Goal: Transaction & Acquisition: Book appointment/travel/reservation

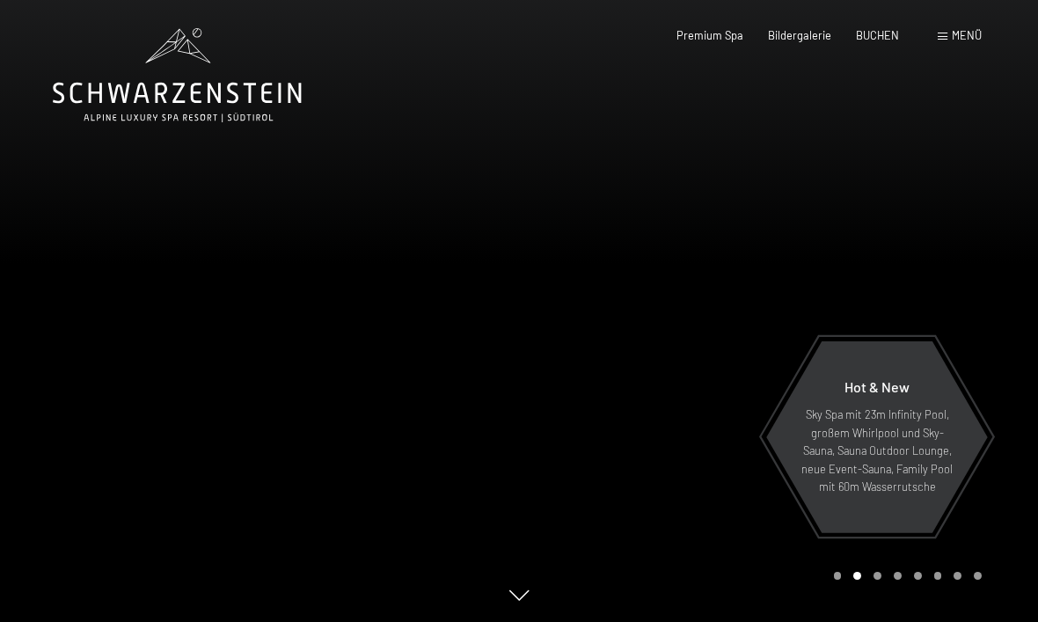
click at [894, 38] on span "BUCHEN" at bounding box center [877, 35] width 43 height 14
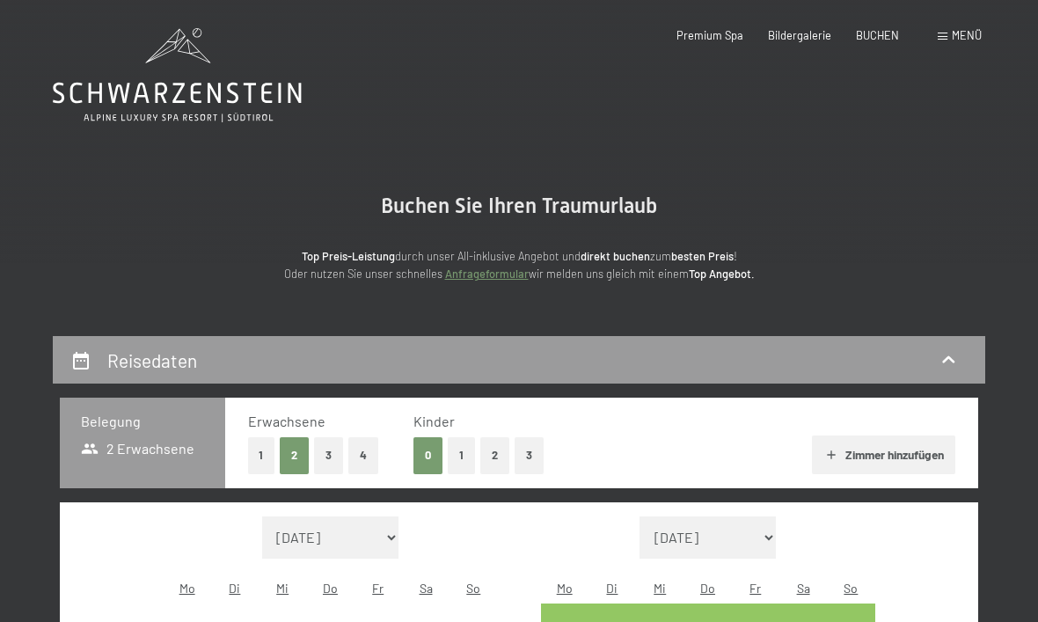
click at [496, 453] on button "2" at bounding box center [494, 455] width 29 height 36
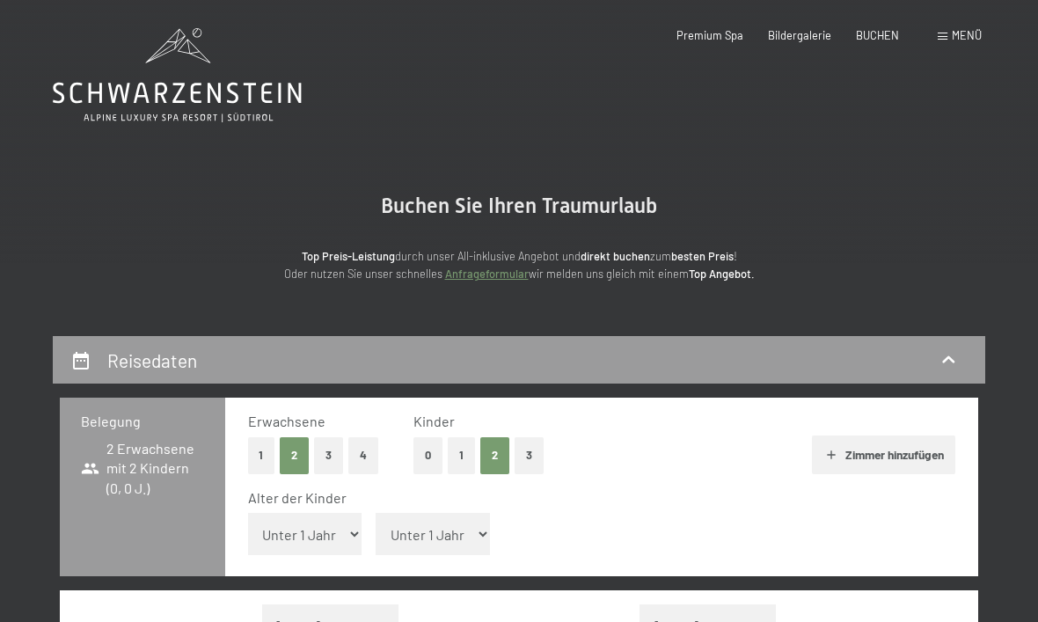
click at [458, 532] on select "Unter 1 Jahr 1 Jahr 2 Jahre 3 Jahre 4 Jahre 5 Jahre 6 Jahre 7 Jahre 8 Jahre 9 J…" at bounding box center [433, 534] width 114 height 42
click at [331, 525] on select "Unter 1 Jahr 1 Jahr 2 Jahre 3 Jahre 4 Jahre 5 Jahre 6 Jahre 7 Jahre 8 Jahre 9 J…" at bounding box center [305, 534] width 114 height 42
click at [339, 530] on select "Unter 1 Jahr 1 Jahr 2 Jahre 3 Jahre 4 Jahre 5 Jahre 6 Jahre 7 Jahre 8 Jahre 9 J…" at bounding box center [305, 534] width 114 height 42
click at [333, 458] on button "3" at bounding box center [328, 455] width 29 height 36
click at [464, 458] on button "1" at bounding box center [461, 455] width 27 height 36
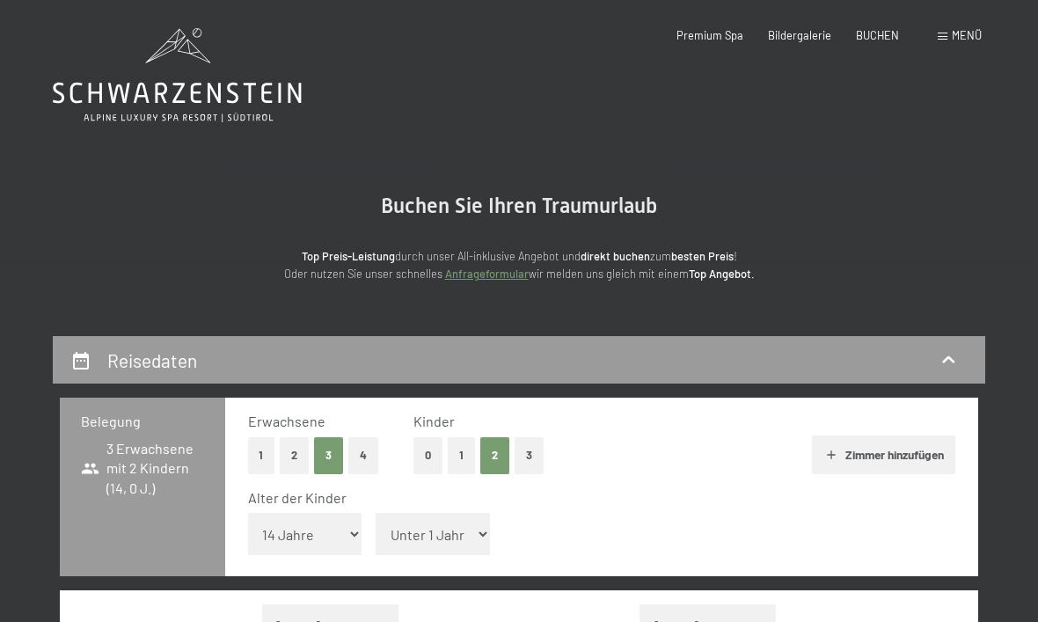
select select "0"
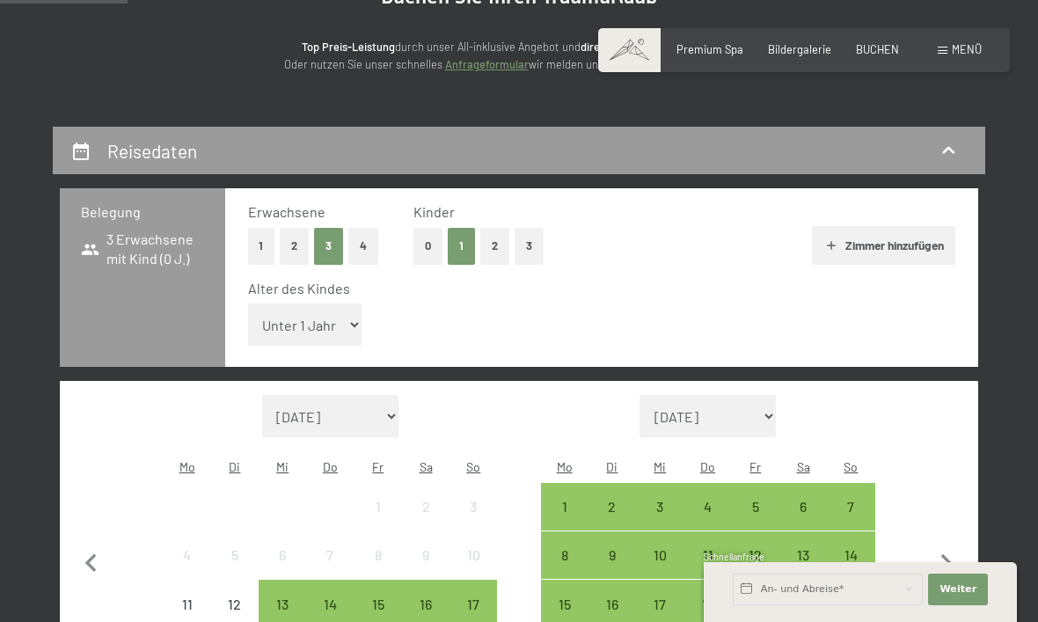
scroll to position [228, 0]
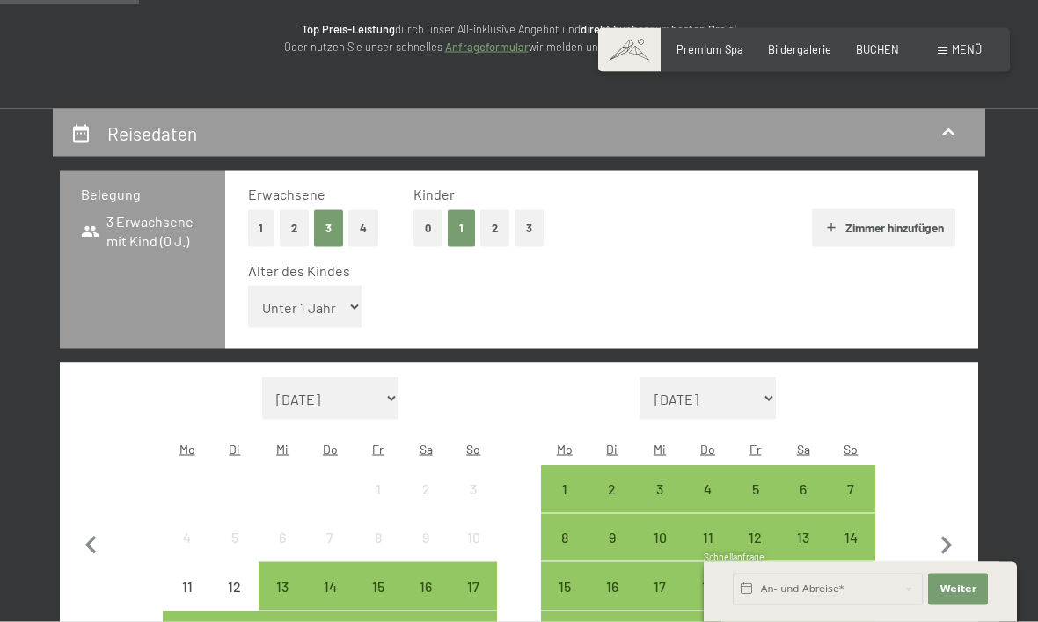
click at [954, 528] on icon "button" at bounding box center [946, 546] width 37 height 37
select select "[DATE]"
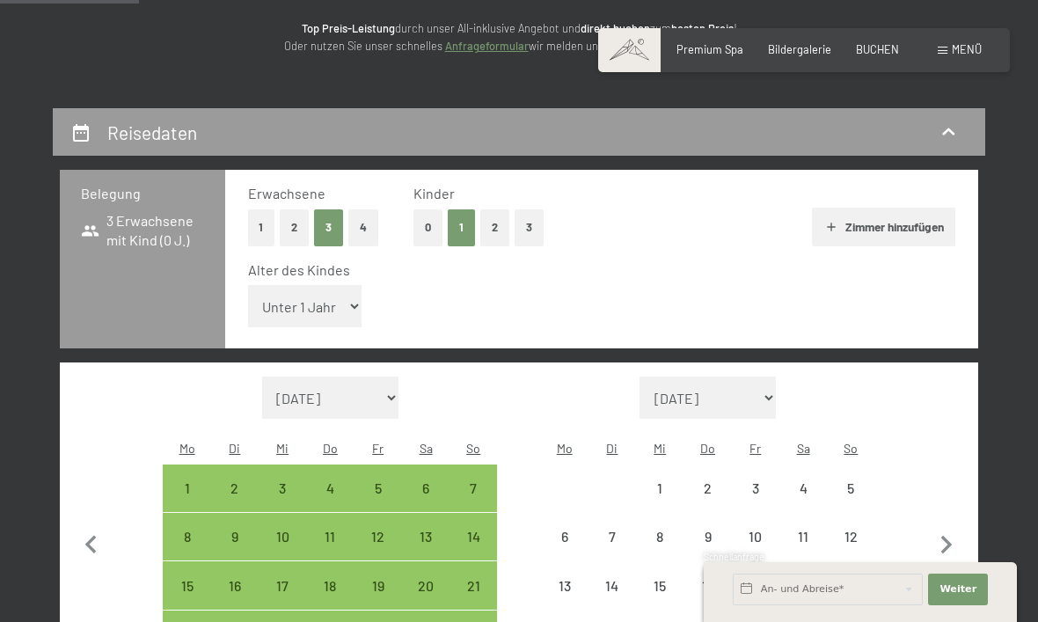
click at [954, 527] on icon "button" at bounding box center [946, 545] width 37 height 37
select select "[DATE]"
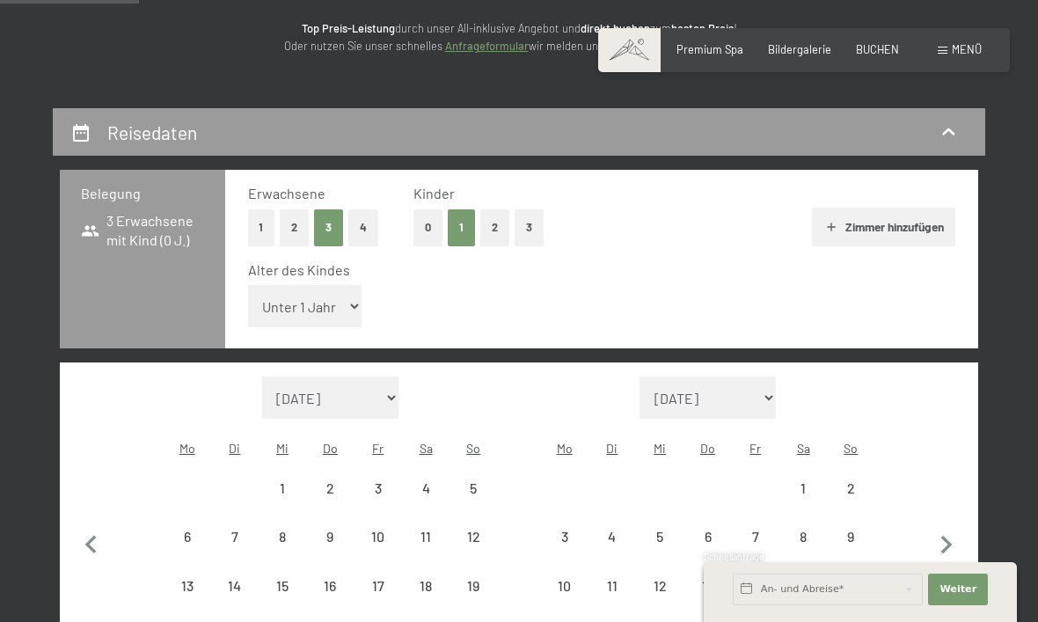
click at [955, 527] on icon "button" at bounding box center [946, 545] width 37 height 37
select select "[DATE]"
click at [955, 527] on icon "button" at bounding box center [946, 545] width 37 height 37
select select "[DATE]"
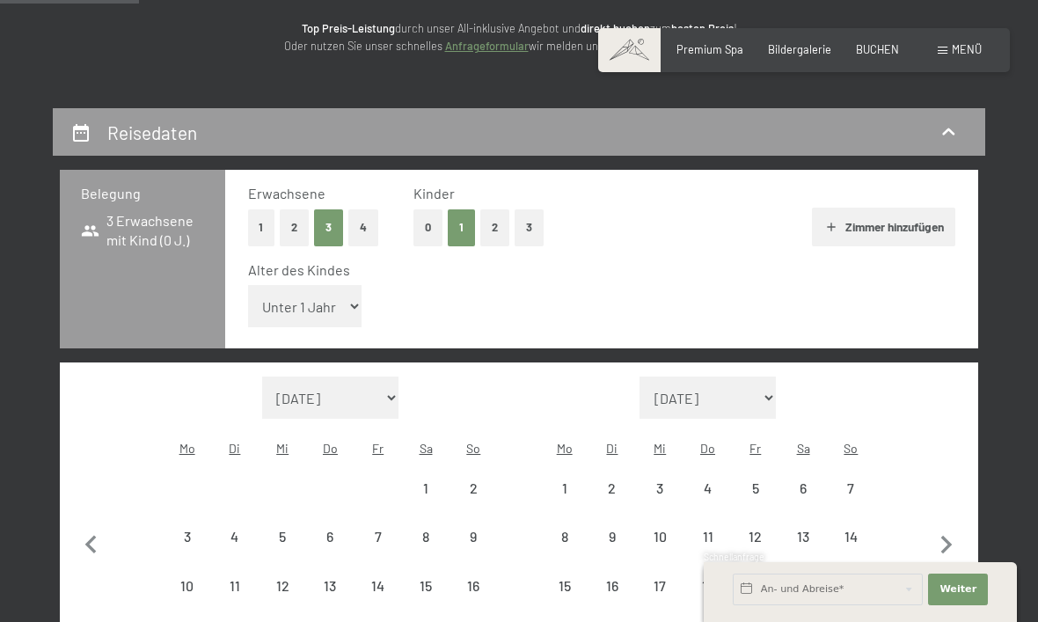
select select "[DATE]"
click at [953, 527] on icon "button" at bounding box center [946, 545] width 37 height 37
select select "[DATE]"
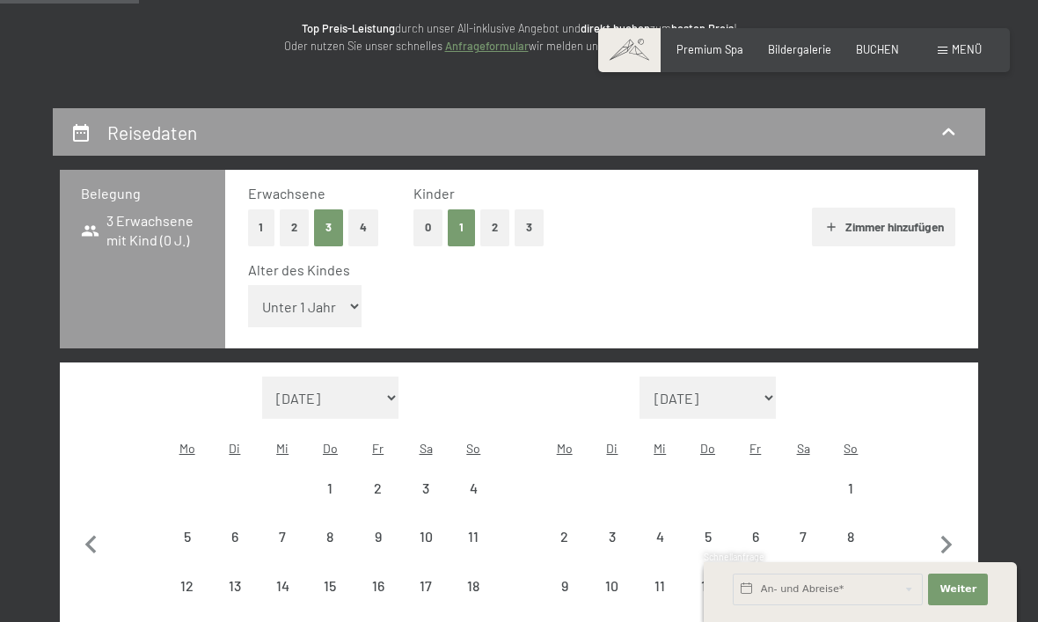
select select "[DATE]"
click at [951, 527] on icon "button" at bounding box center [946, 545] width 37 height 37
click at [951, 511] on button "button" at bounding box center [946, 542] width 37 height 331
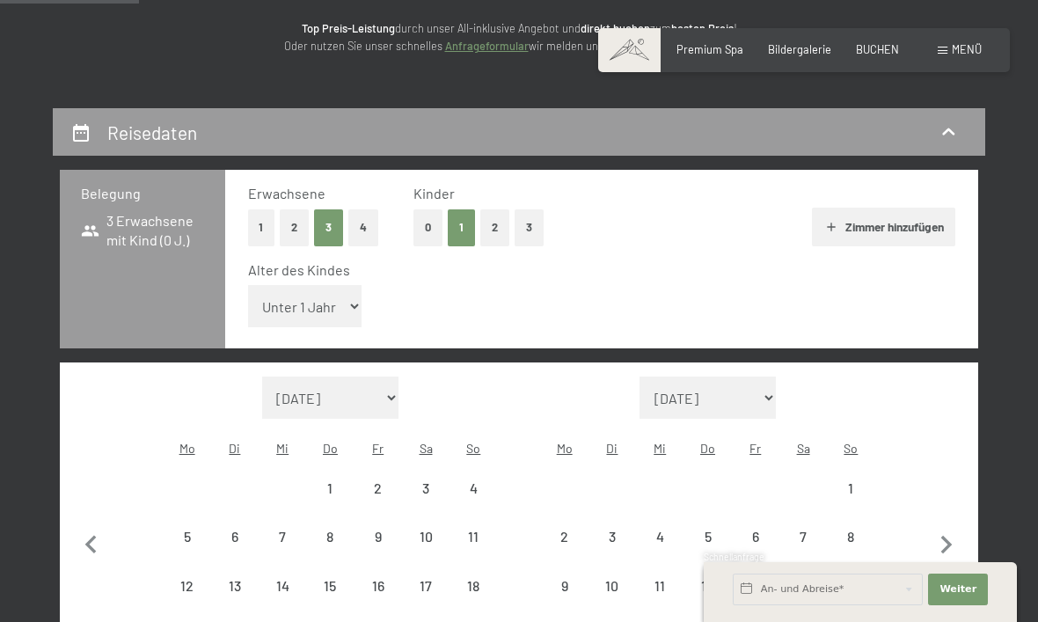
select select "[DATE]"
click at [950, 510] on button "button" at bounding box center [946, 566] width 37 height 379
select select "[DATE]"
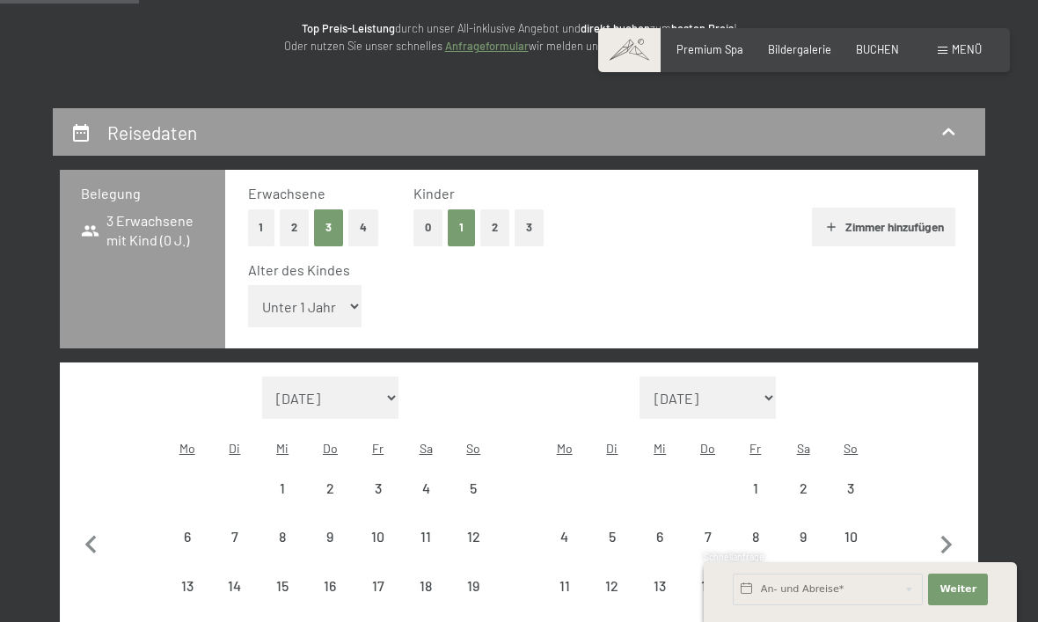
select select "[DATE]"
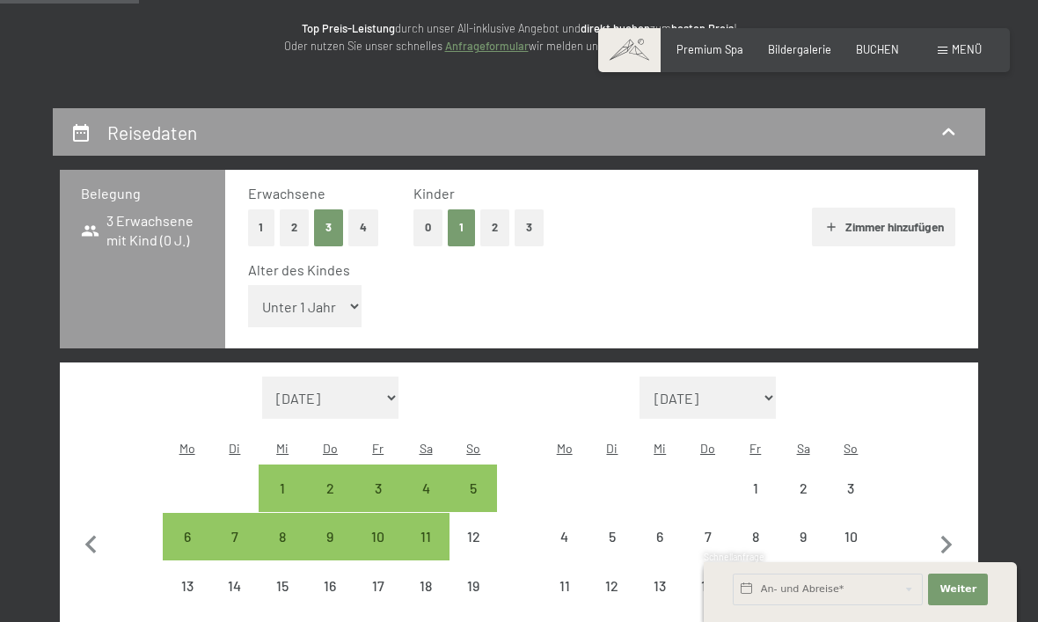
select select "[DATE]"
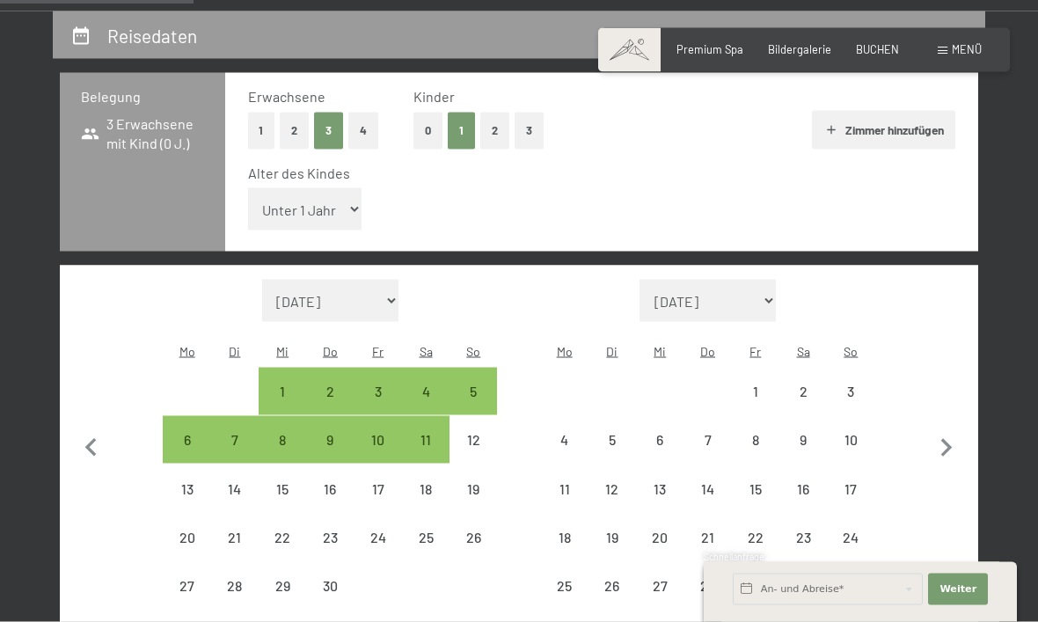
scroll to position [355, 0]
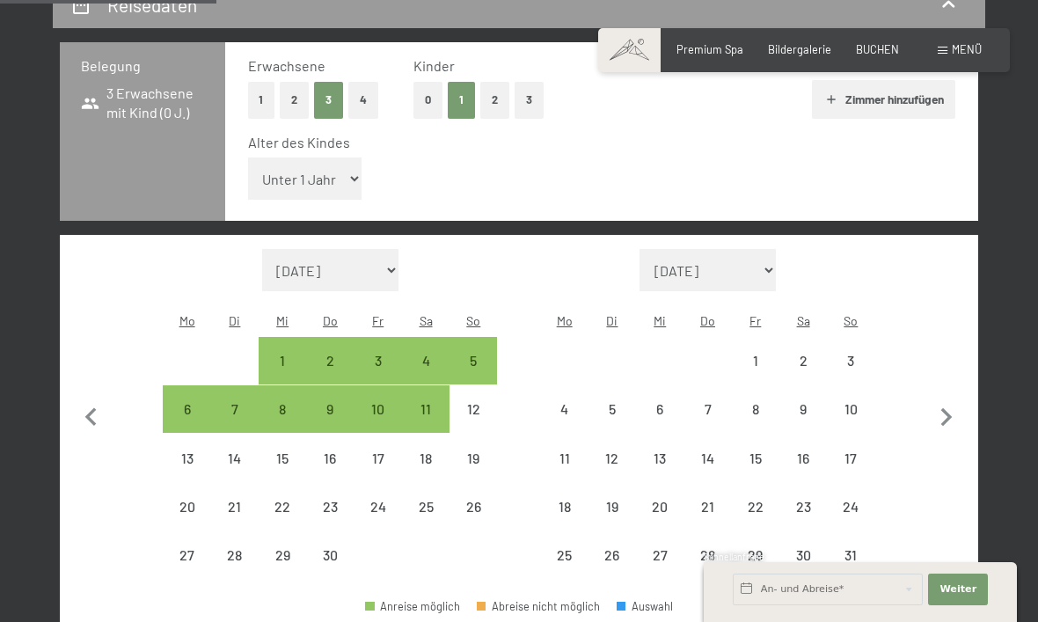
click at [802, 402] on div "9" at bounding box center [803, 424] width 44 height 44
select select "[DATE]"
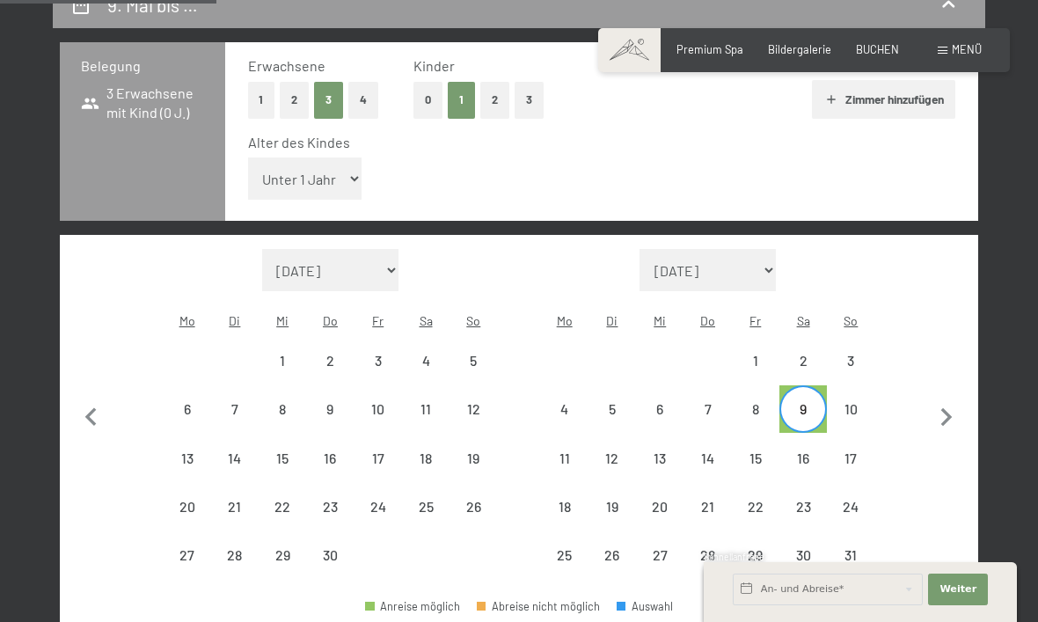
click at [807, 451] on div "16" at bounding box center [803, 473] width 44 height 44
select select "[DATE]"
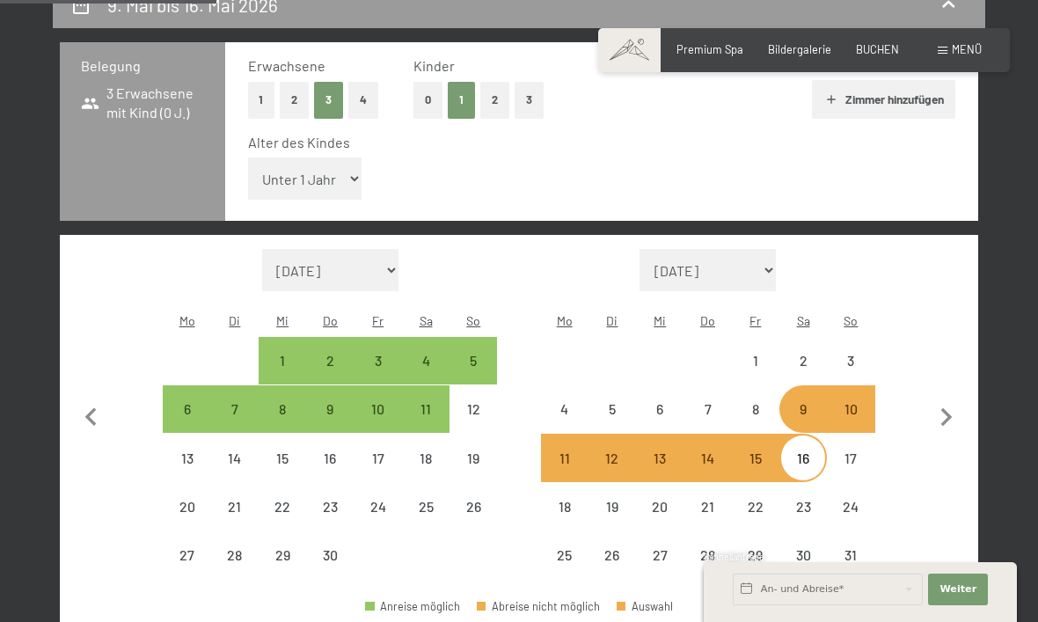
click at [423, 354] on div "4" at bounding box center [426, 376] width 44 height 44
select select "[DATE]"
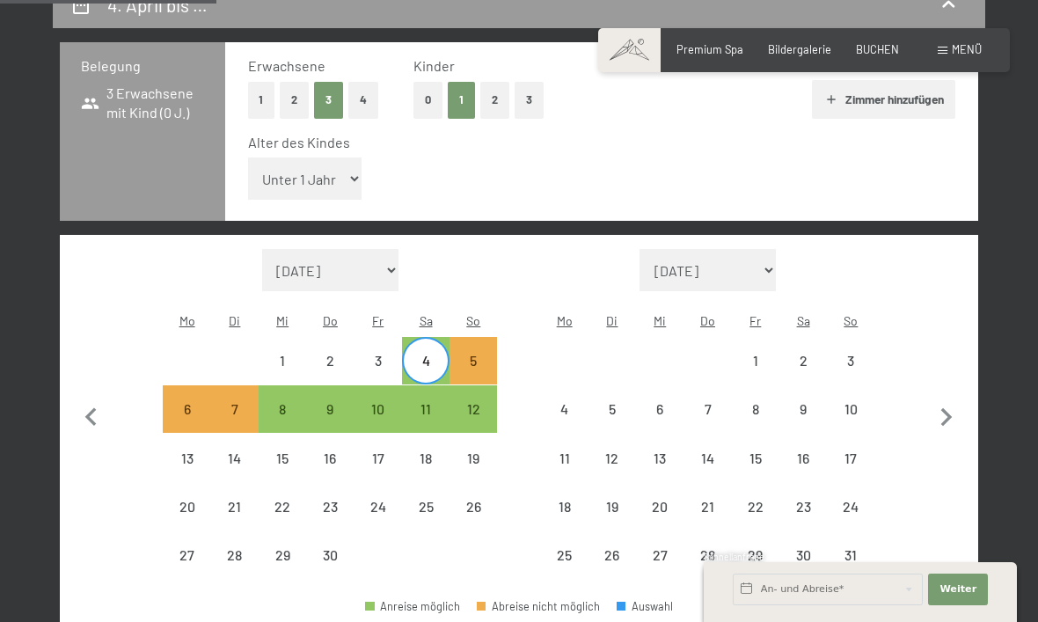
click at [425, 402] on div "11" at bounding box center [426, 424] width 44 height 44
select select "[DATE]"
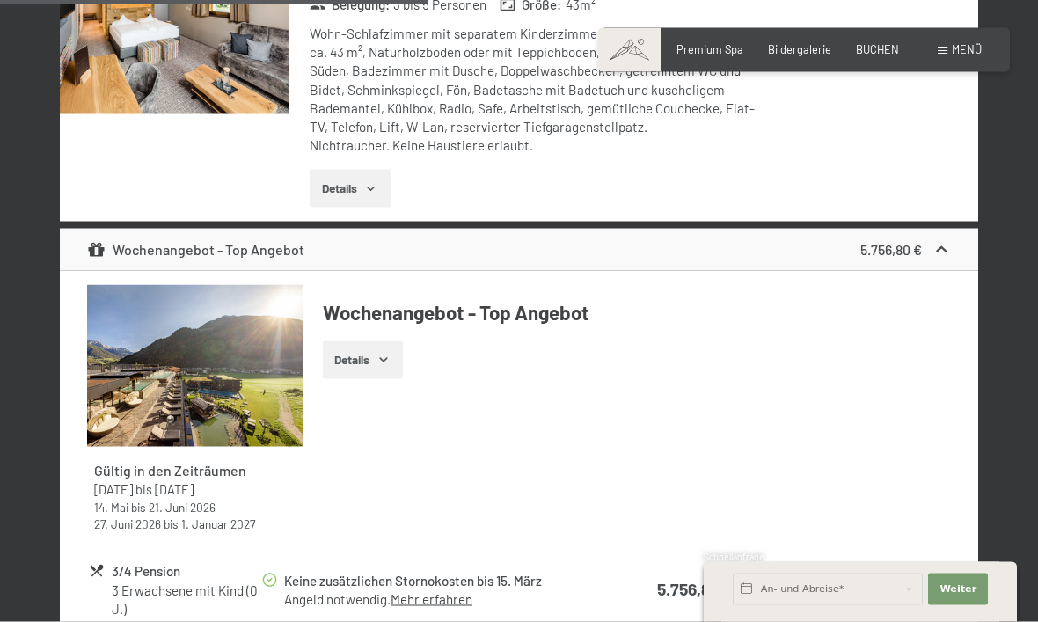
scroll to position [2786, 0]
